Goal: Register for event/course

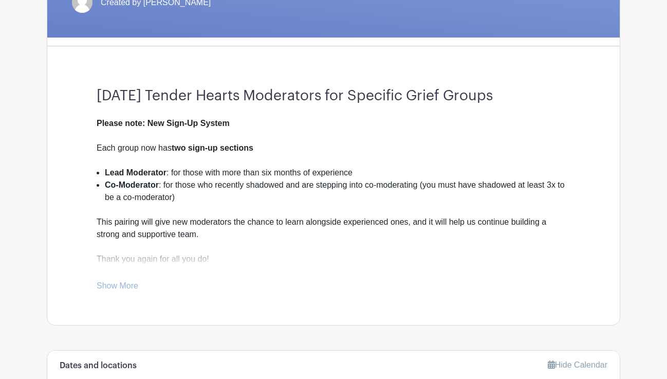
scroll to position [229, 0]
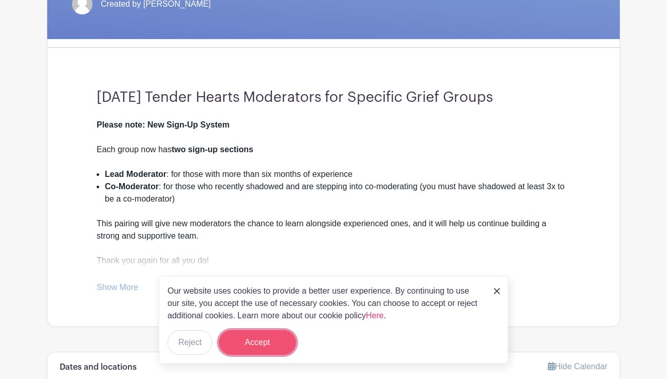
click at [258, 345] on button "Accept" at bounding box center [257, 342] width 77 height 25
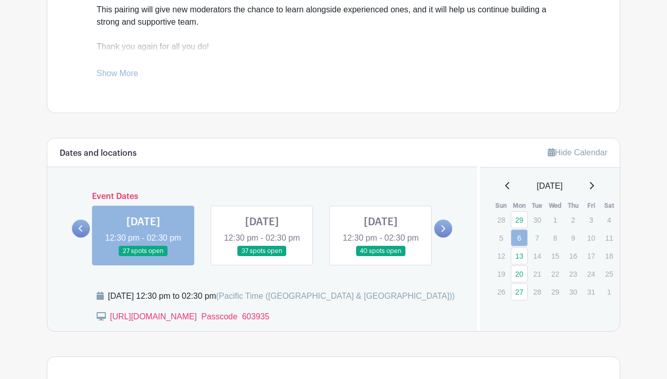
scroll to position [441, 0]
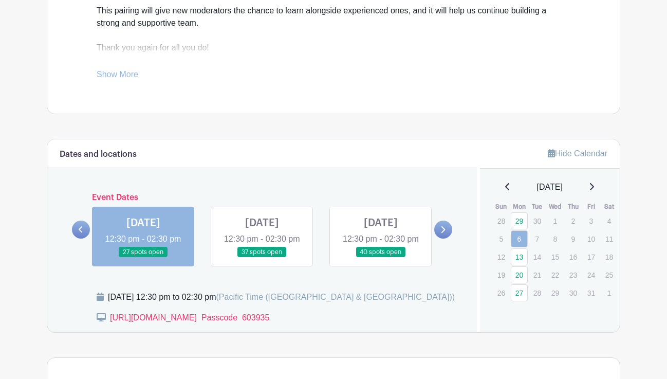
click at [143, 257] on link at bounding box center [143, 257] width 0 height 0
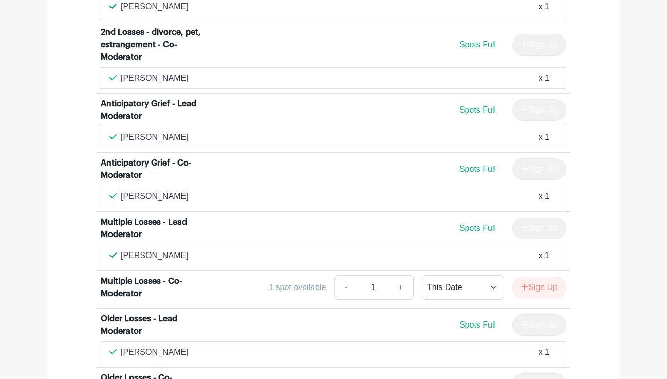
scroll to position [2813, 0]
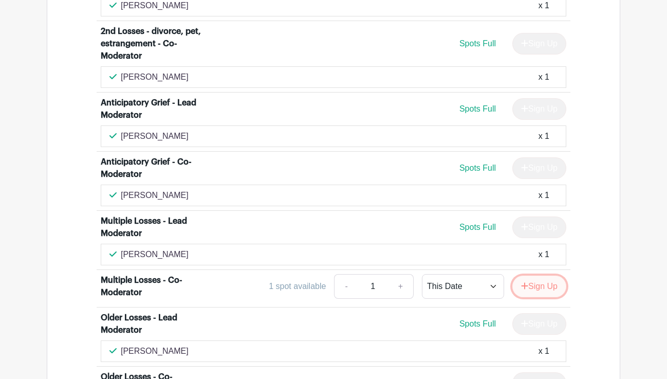
click at [544, 275] on button "Sign Up" at bounding box center [539, 286] width 54 height 22
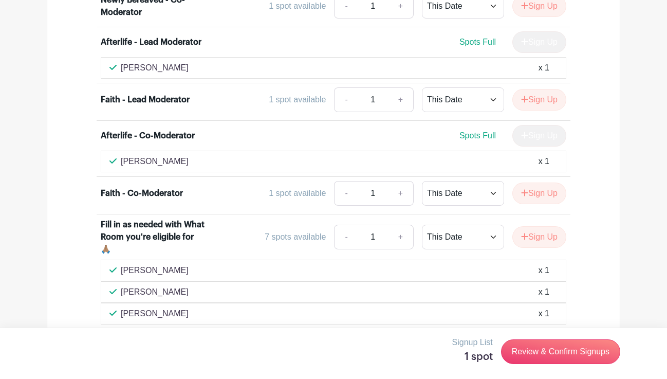
scroll to position [3407, 0]
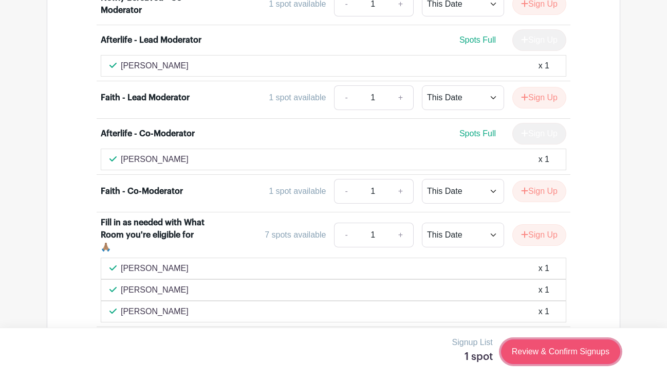
click at [555, 351] on link "Review & Confirm Signups" at bounding box center [560, 351] width 119 height 25
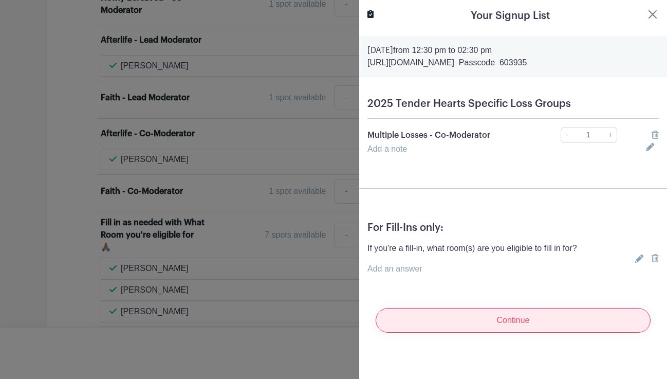
click at [520, 323] on input "Continue" at bounding box center [512, 320] width 275 height 25
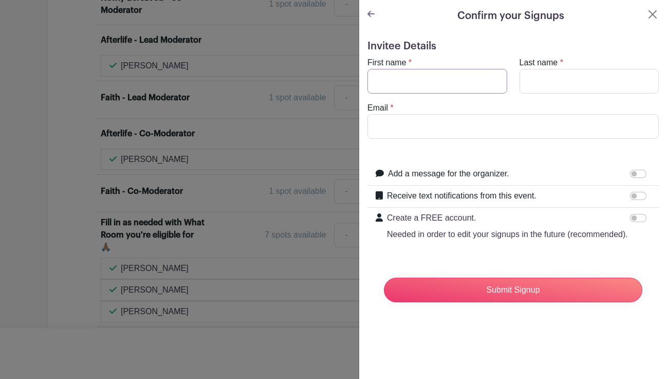
click at [412, 79] on input "First name" at bounding box center [437, 81] width 140 height 25
type input "[PERSON_NAME]"
click at [542, 75] on input "Last name" at bounding box center [589, 81] width 140 height 25
type input "[PERSON_NAME]"
click at [440, 127] on input "Email" at bounding box center [512, 126] width 291 height 25
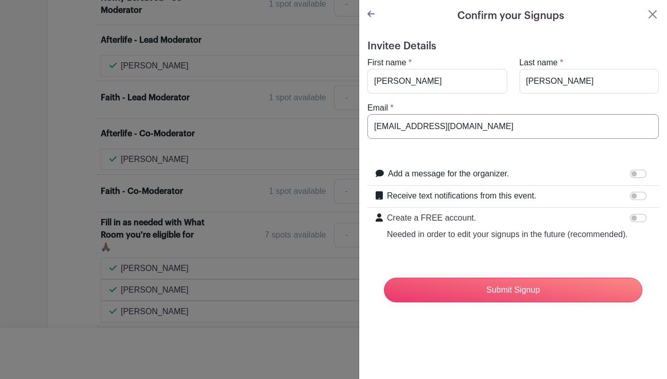
type input "[EMAIL_ADDRESS][DOMAIN_NAME]"
click at [384, 277] on input "Submit Signup" at bounding box center [513, 289] width 258 height 25
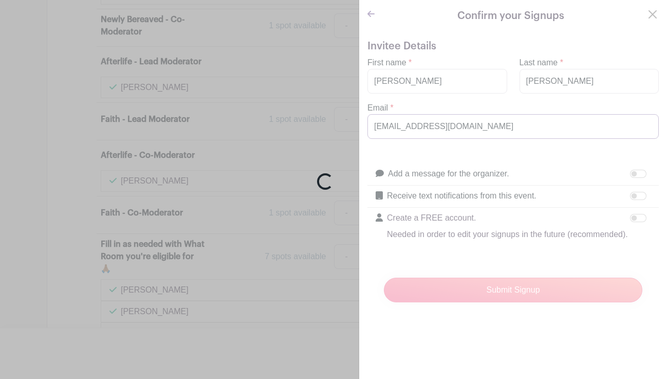
scroll to position [3428, 0]
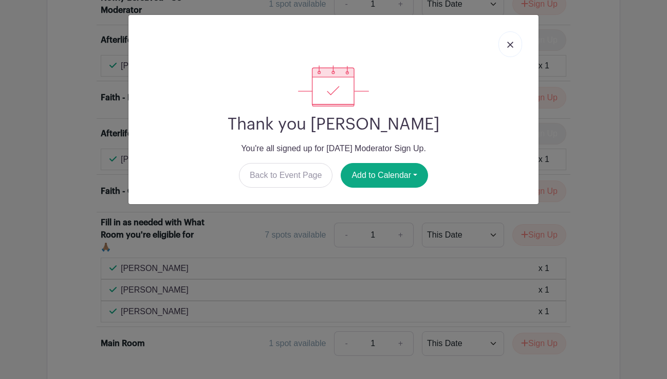
click at [514, 44] on link at bounding box center [510, 44] width 24 height 26
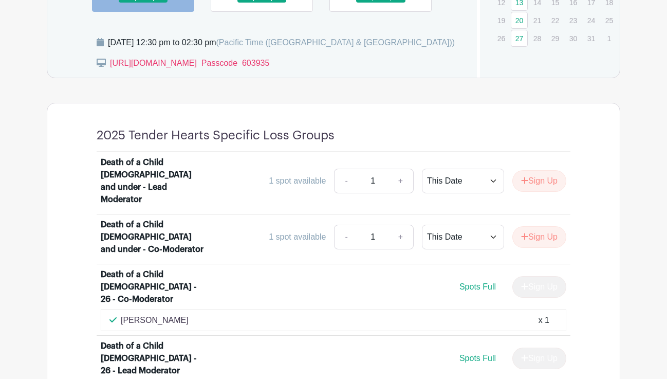
scroll to position [0, 0]
